Goal: Use online tool/utility: Utilize a website feature to perform a specific function

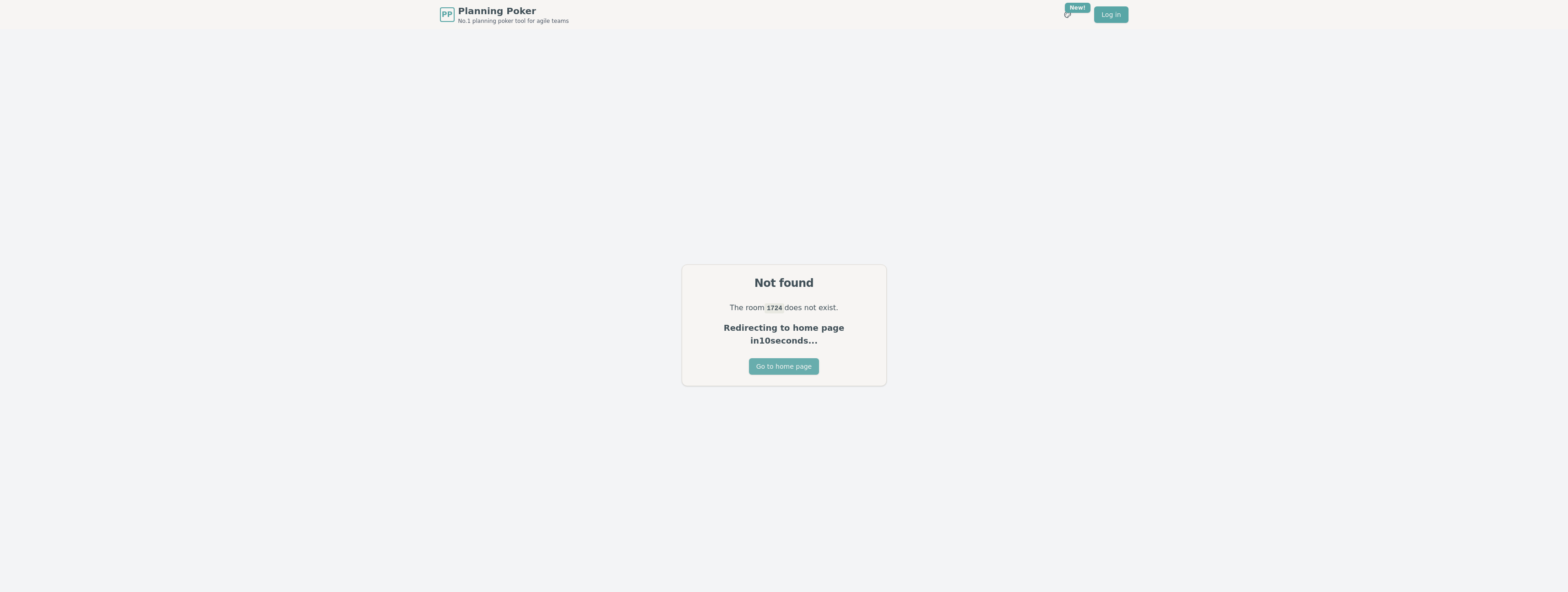
click at [789, 359] on button "Go to home page" at bounding box center [783, 366] width 70 height 16
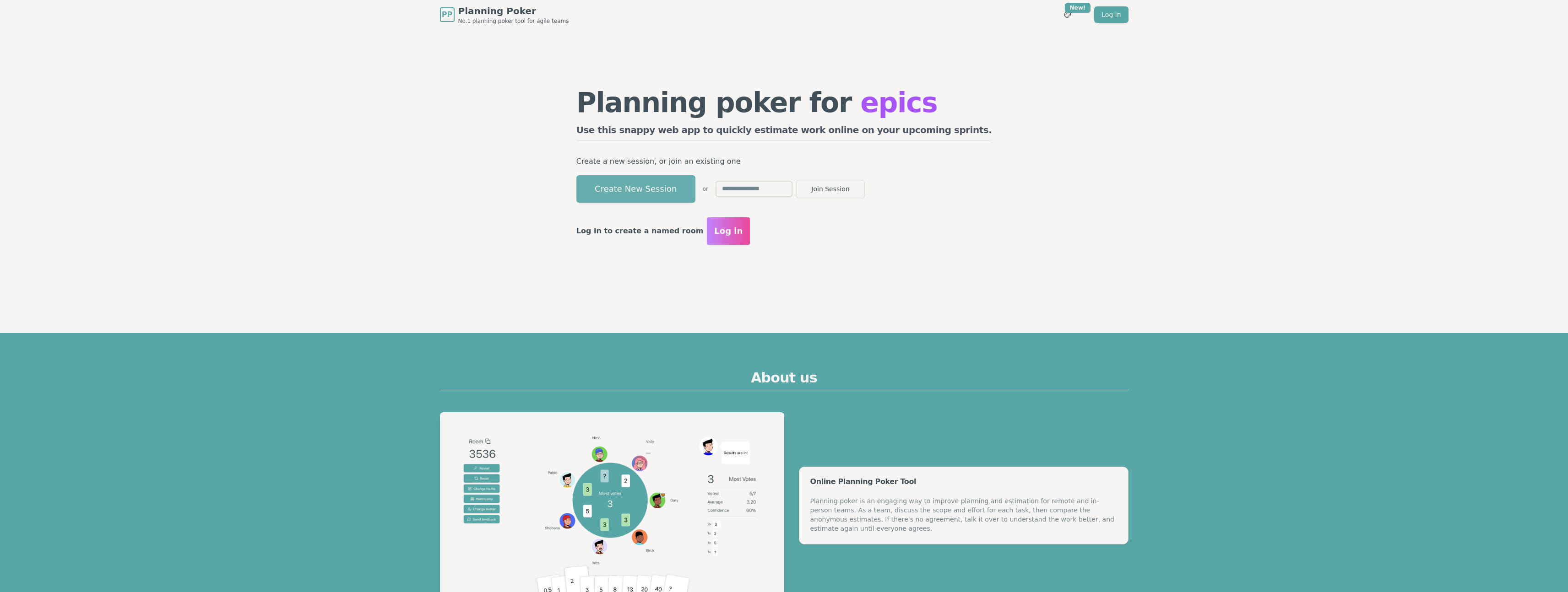
click at [674, 195] on button "Create New Session" at bounding box center [636, 189] width 119 height 27
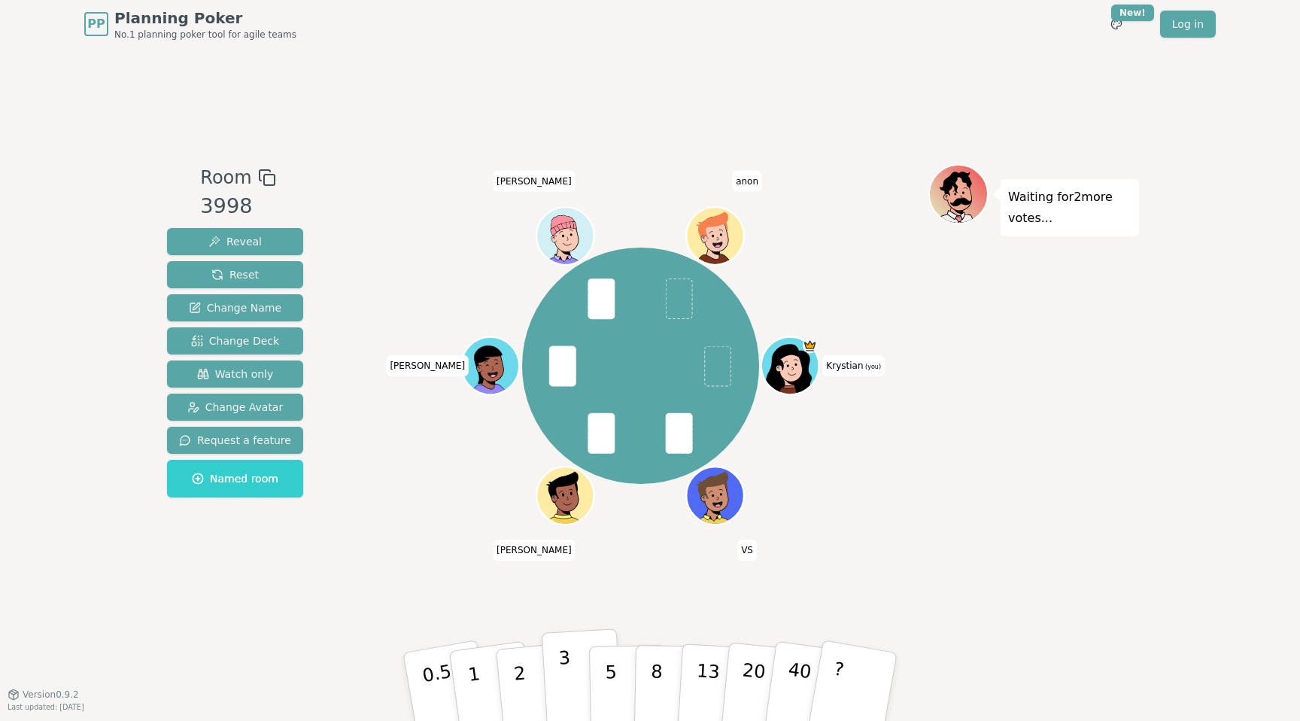
click at [576, 698] on button "3" at bounding box center [583, 686] width 82 height 117
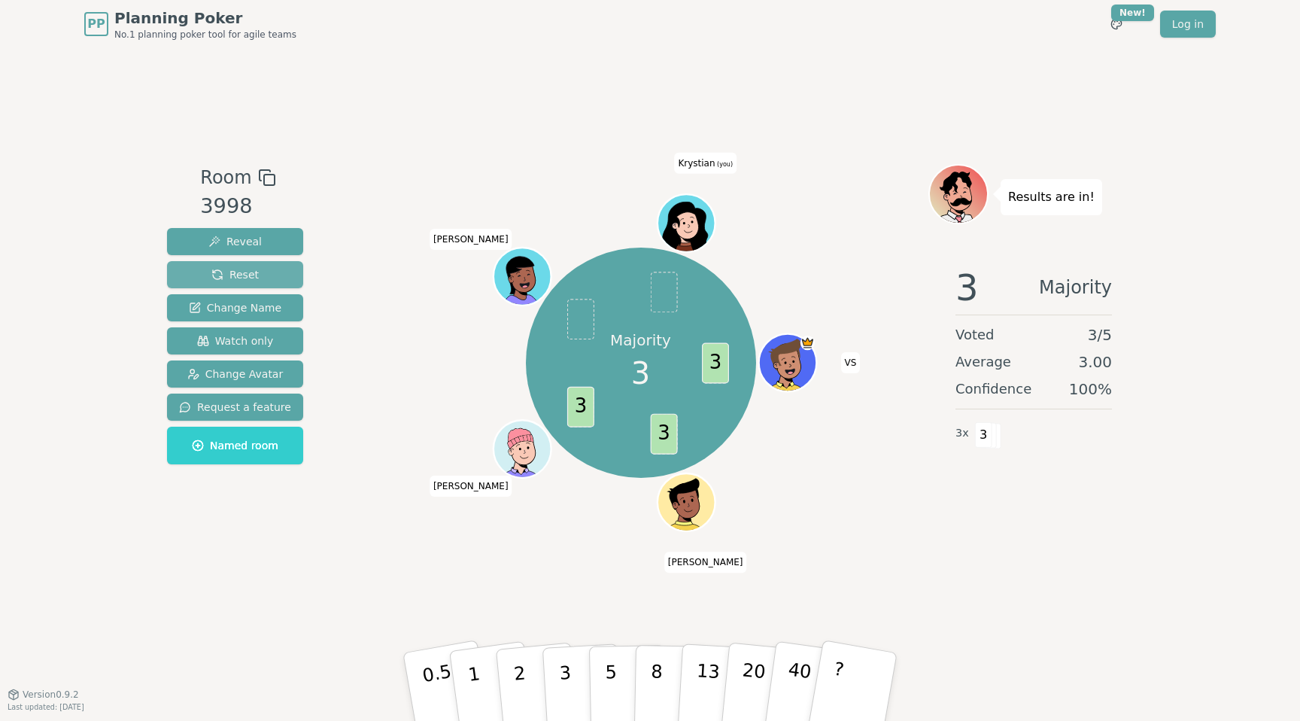
click at [238, 279] on span "Reset" at bounding box center [234, 274] width 47 height 15
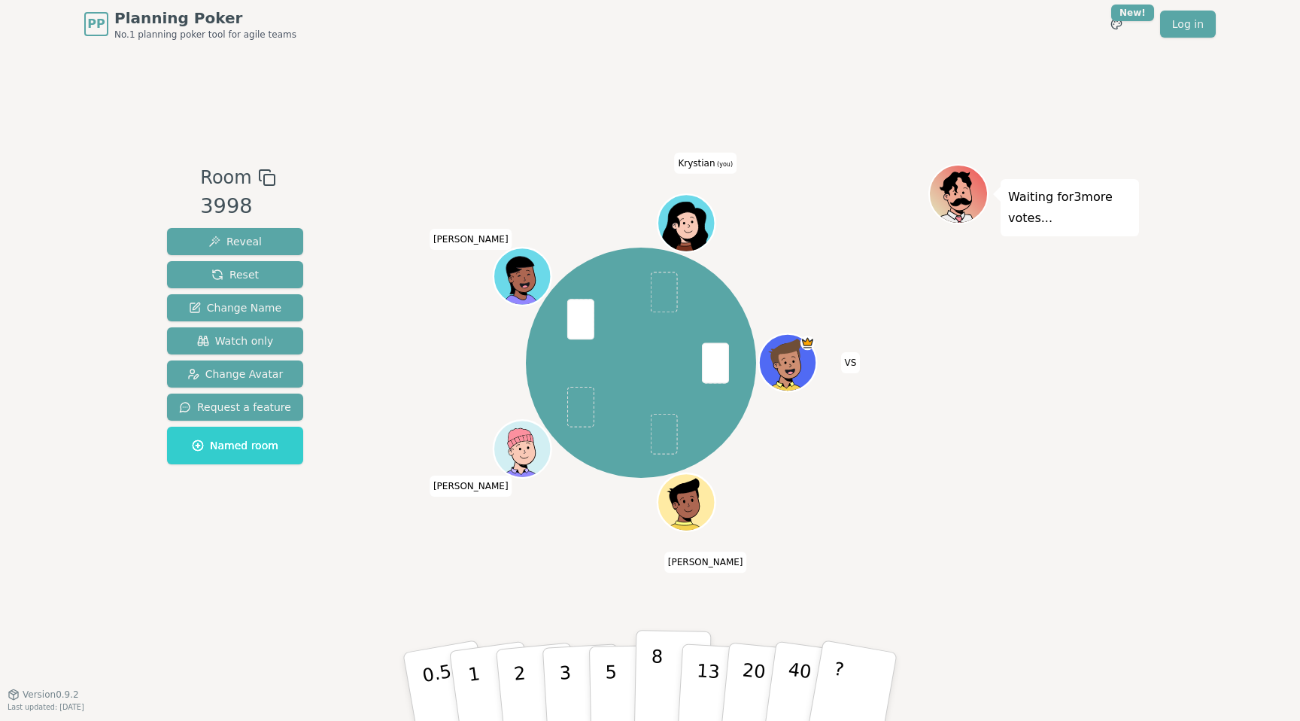
click at [648, 672] on button "8" at bounding box center [672, 687] width 77 height 114
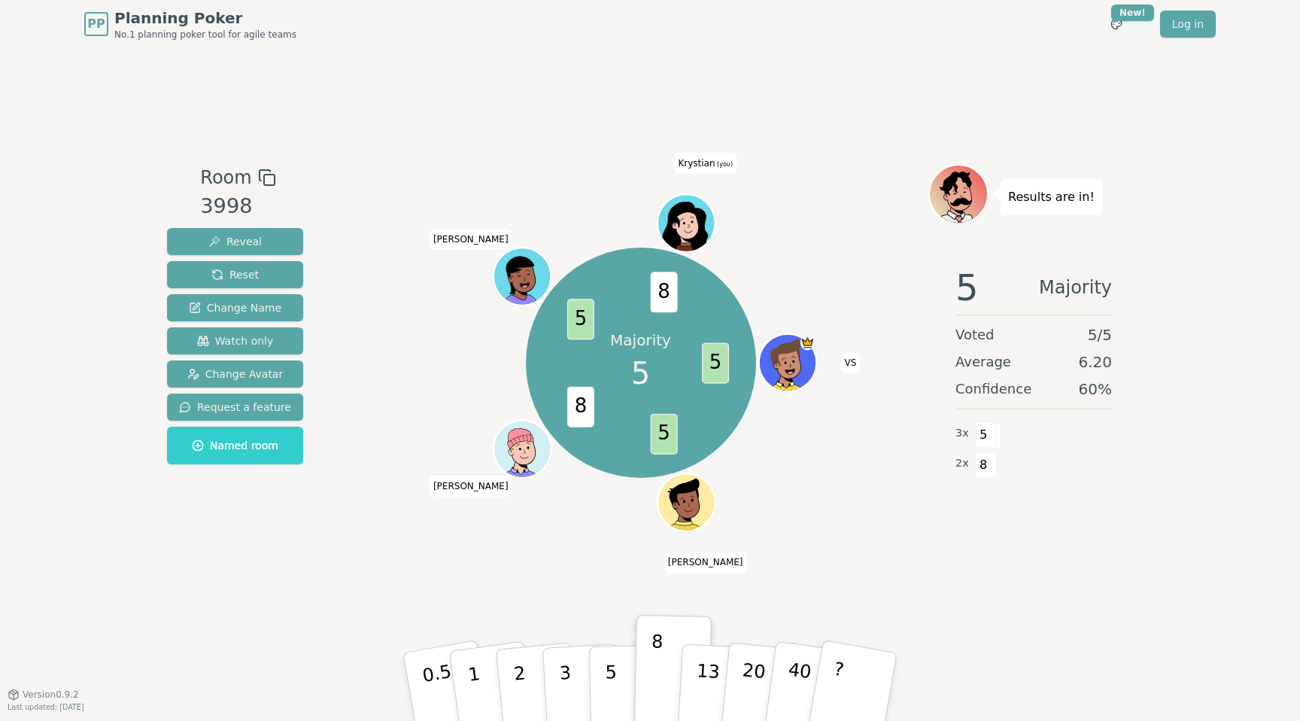
drag, startPoint x: 1078, startPoint y: 361, endPoint x: 1106, endPoint y: 346, distance: 31.6
click at [1088, 362] on div "Average 6.20" at bounding box center [1033, 361] width 156 height 21
click at [238, 278] on span "Reset" at bounding box center [234, 274] width 47 height 15
